Goal: Navigation & Orientation: Find specific page/section

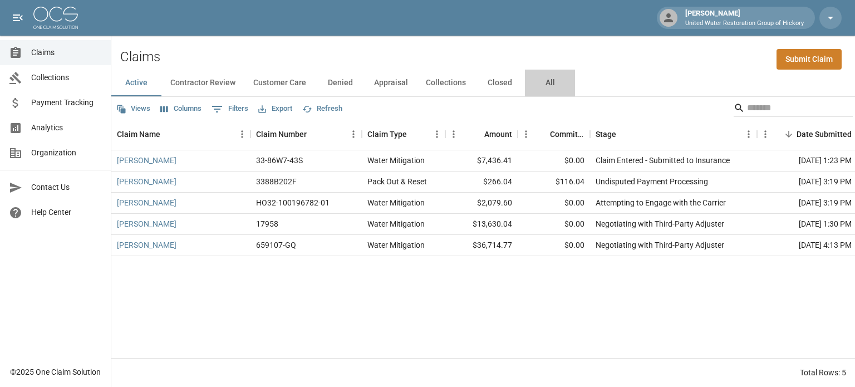
click at [545, 83] on button "All" at bounding box center [550, 83] width 50 height 27
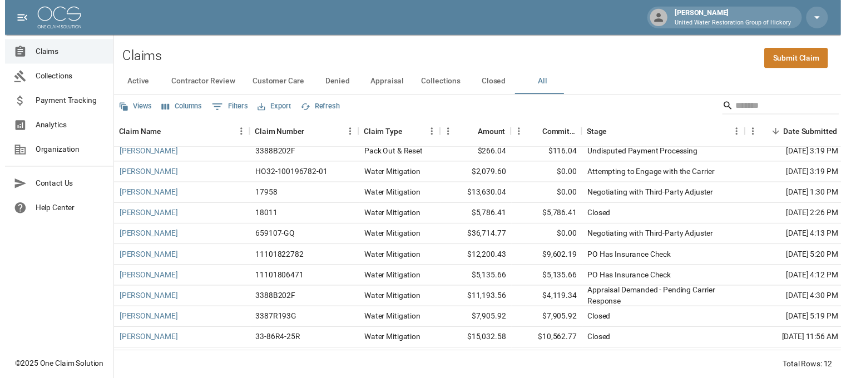
scroll to position [54, 0]
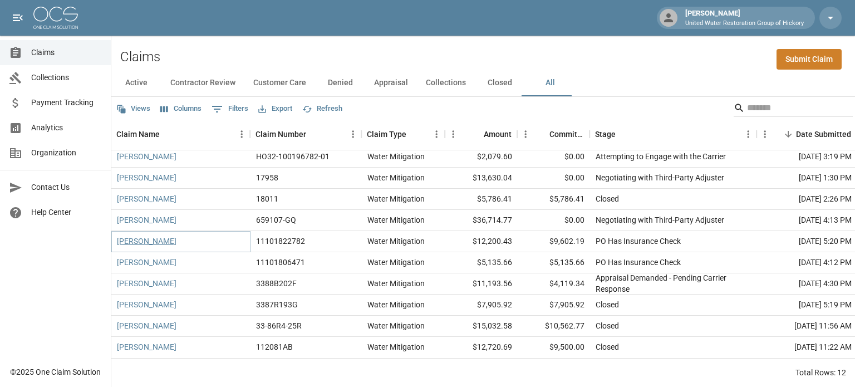
click at [138, 235] on link "[PERSON_NAME]" at bounding box center [147, 240] width 60 height 11
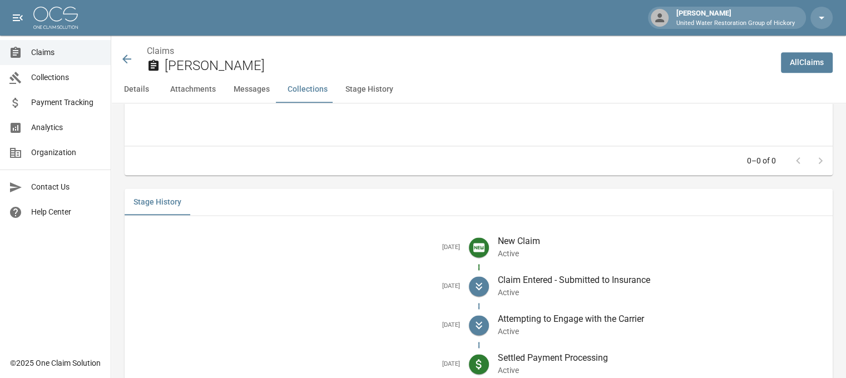
scroll to position [1532, 0]
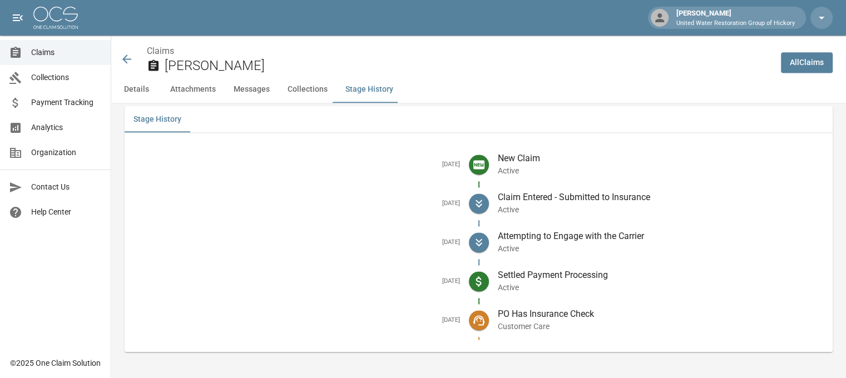
click at [126, 60] on icon at bounding box center [126, 58] width 13 height 13
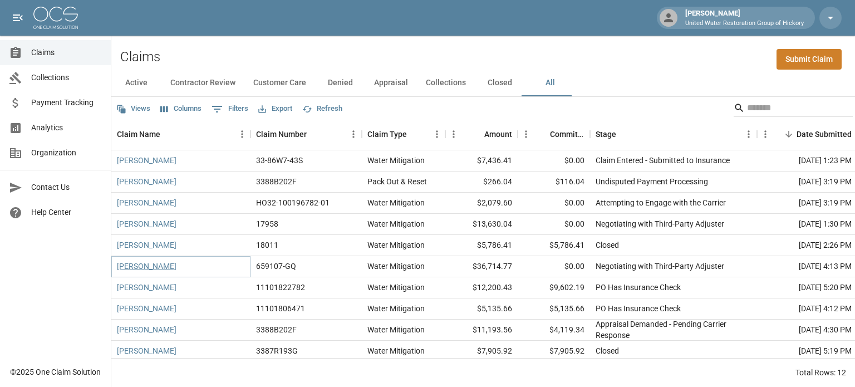
click at [152, 266] on link "[PERSON_NAME]" at bounding box center [147, 265] width 60 height 11
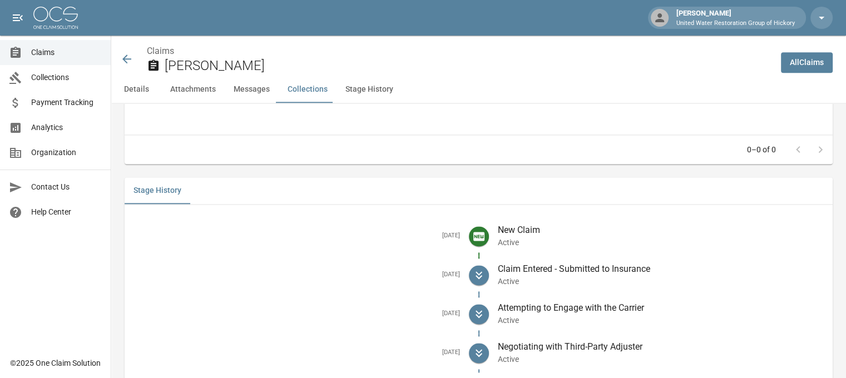
scroll to position [1543, 2]
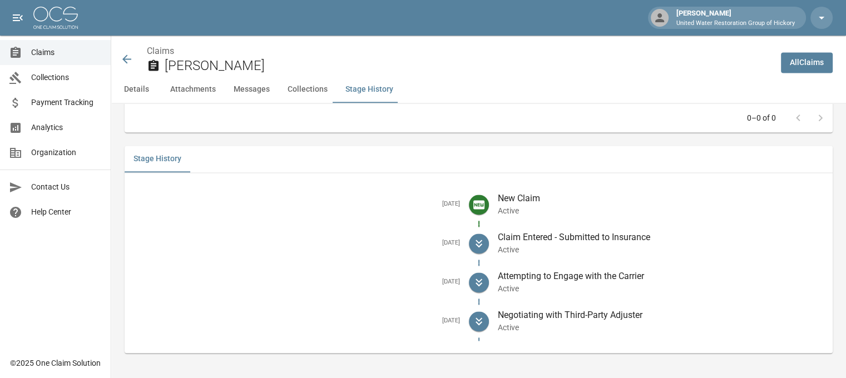
click at [125, 61] on icon at bounding box center [126, 58] width 13 height 13
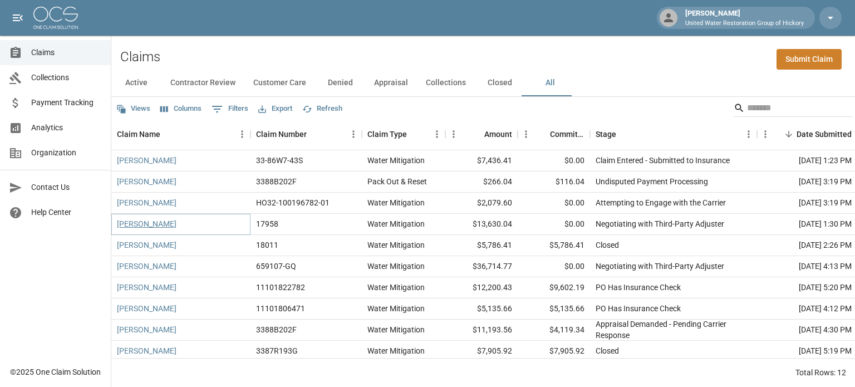
click at [147, 225] on link "[PERSON_NAME]" at bounding box center [147, 223] width 60 height 11
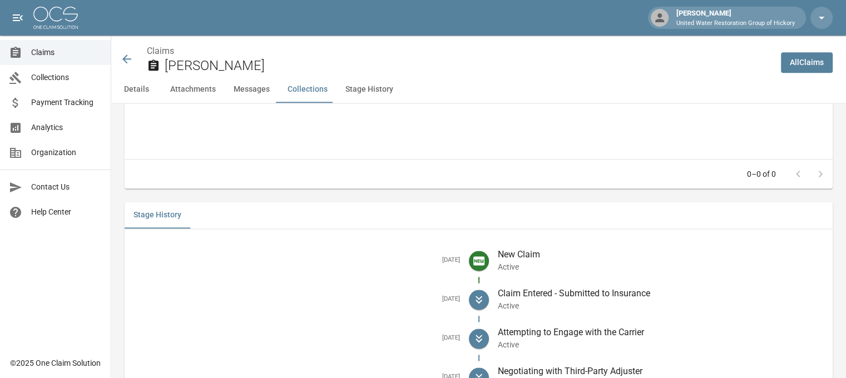
scroll to position [1544, 0]
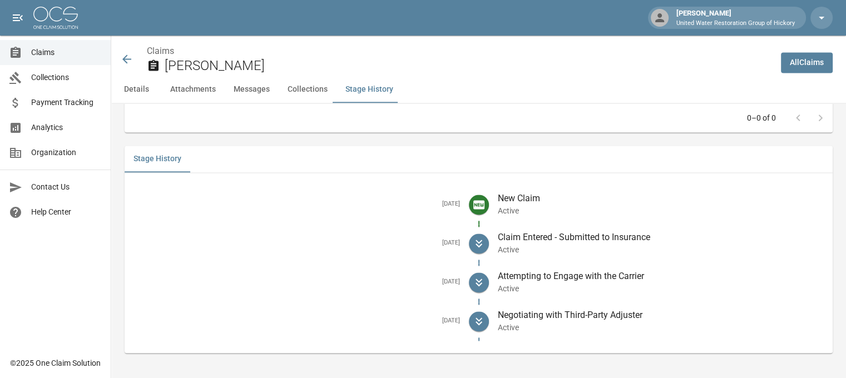
click at [125, 57] on icon at bounding box center [126, 59] width 9 height 9
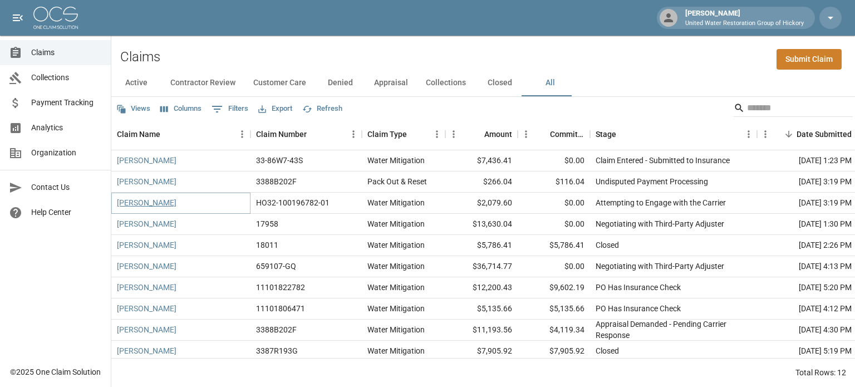
click at [145, 206] on link "[PERSON_NAME]" at bounding box center [147, 202] width 60 height 11
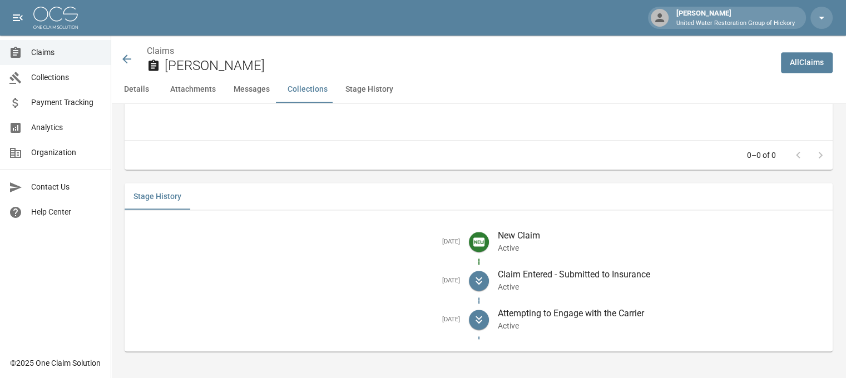
scroll to position [1530, 0]
click at [125, 61] on icon at bounding box center [126, 59] width 9 height 9
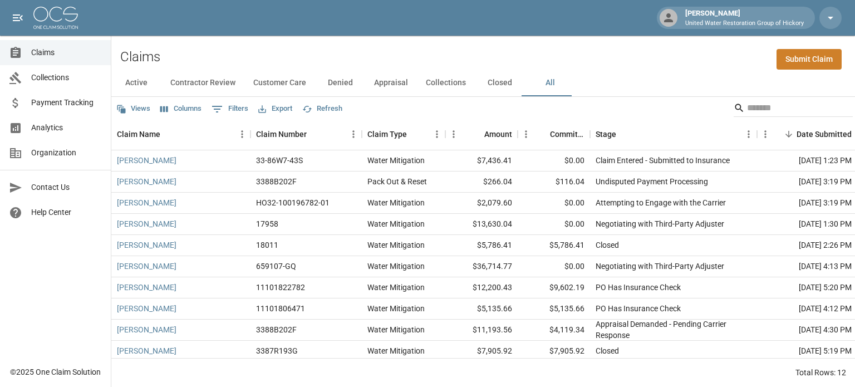
click at [61, 98] on span "Payment Tracking" at bounding box center [66, 103] width 71 height 12
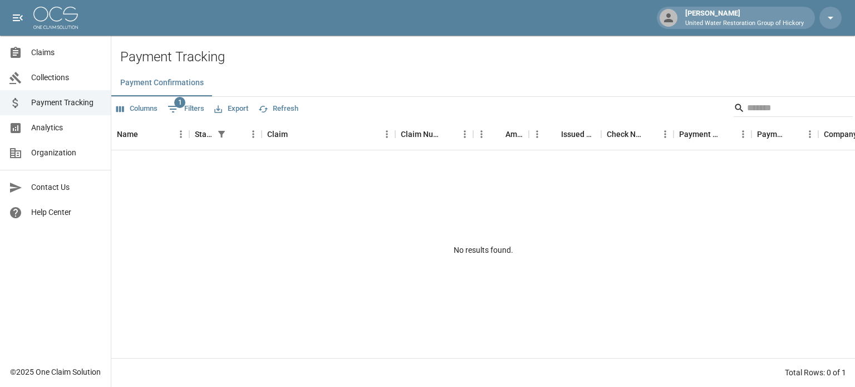
click at [44, 72] on span "Collections" at bounding box center [66, 78] width 71 height 12
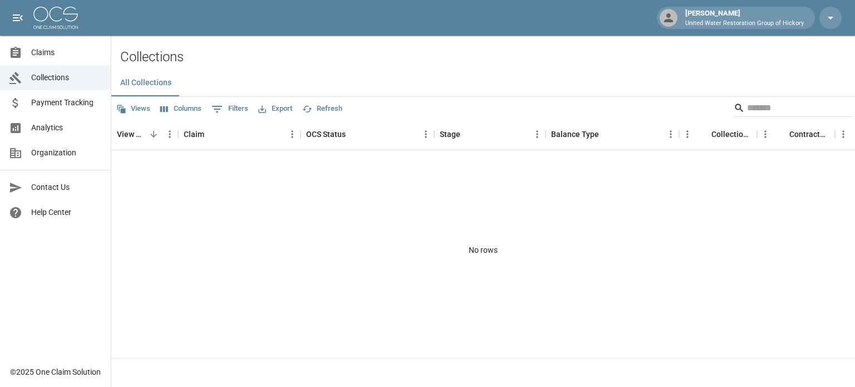
click at [43, 53] on span "Claims" at bounding box center [66, 53] width 71 height 12
